Goal: Information Seeking & Learning: Stay updated

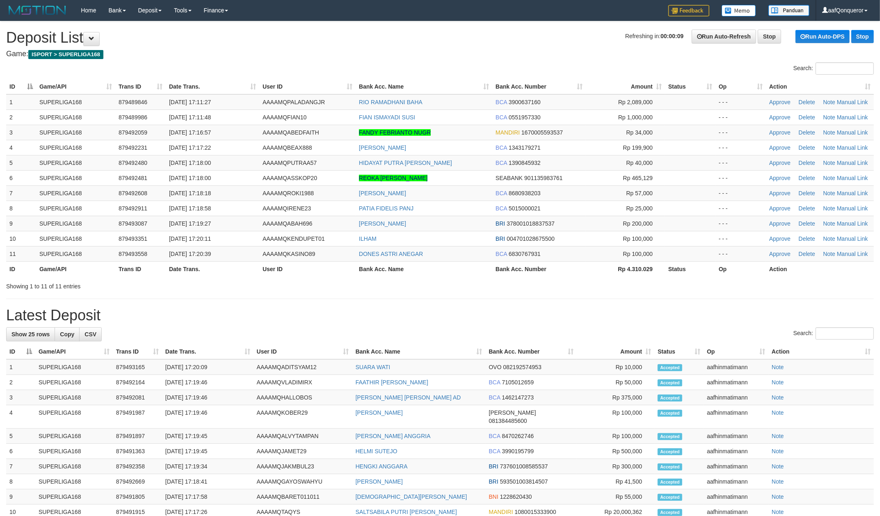
click at [496, 37] on h1 "Refreshing in: 00:00:09 Run Auto-Refresh Stop Run Auto-DPS Stop Deposit List" at bounding box center [439, 38] width 867 height 16
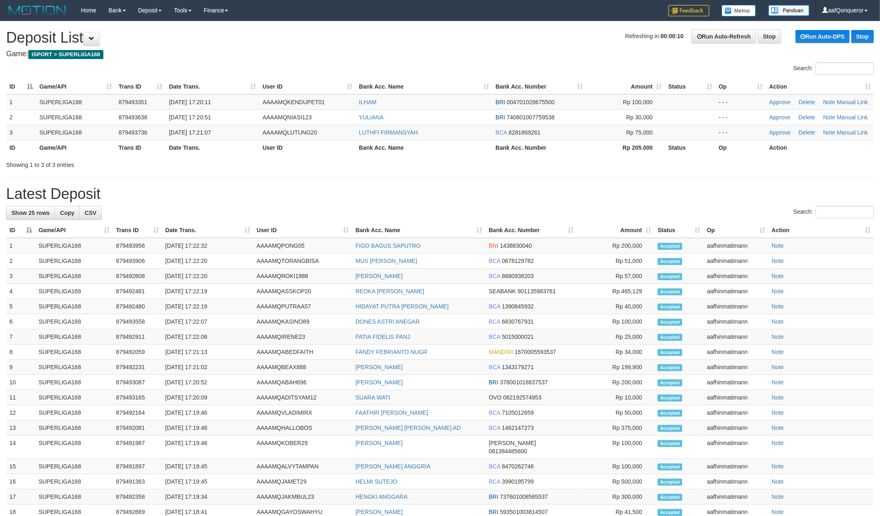
drag, startPoint x: 447, startPoint y: 35, endPoint x: 343, endPoint y: 8, distance: 107.6
click at [445, 35] on h1 "Refreshing in: 00:00:10 Run Auto-Refresh Stop Run Auto-DPS Stop Deposit List" at bounding box center [439, 38] width 867 height 16
